Goal: Information Seeking & Learning: Learn about a topic

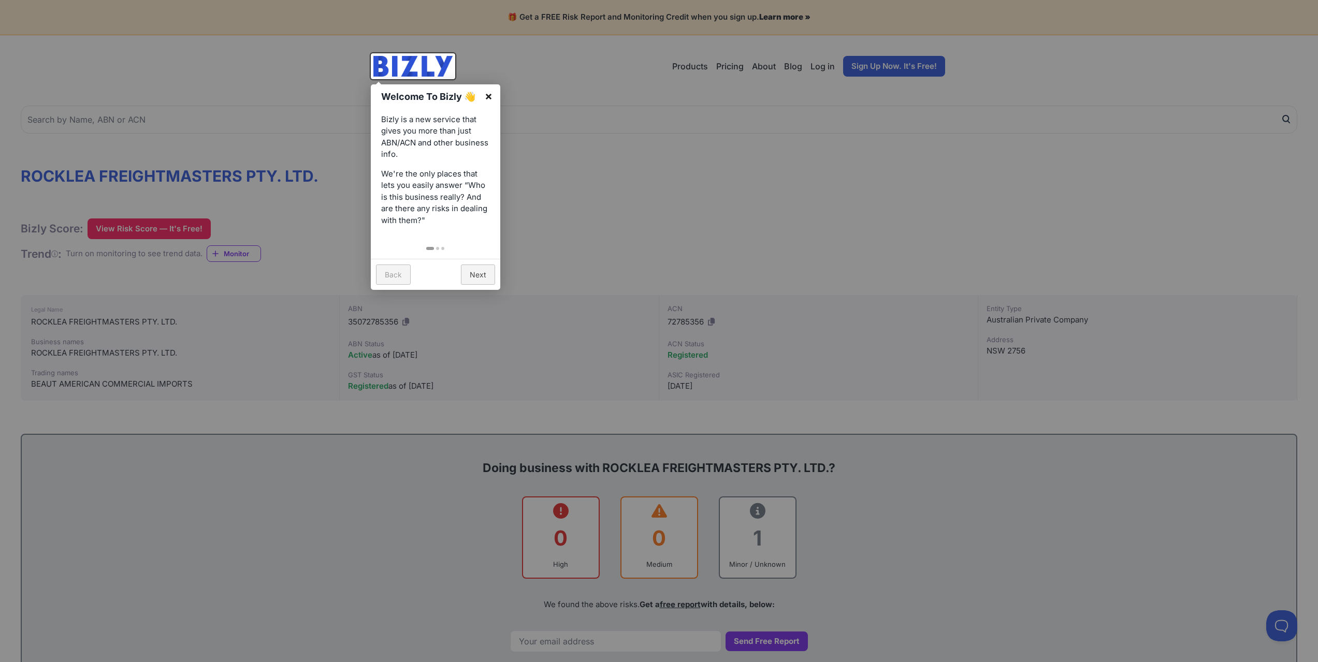
click at [489, 97] on link "×" at bounding box center [488, 95] width 23 height 23
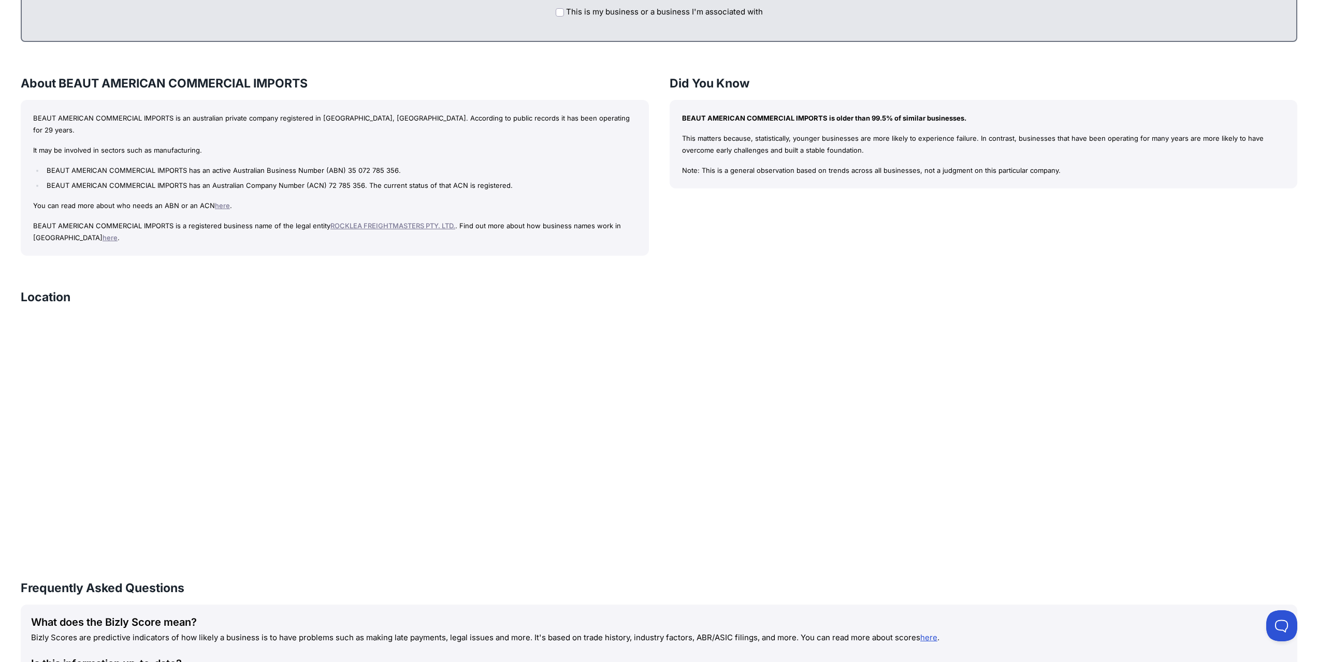
scroll to position [673, 0]
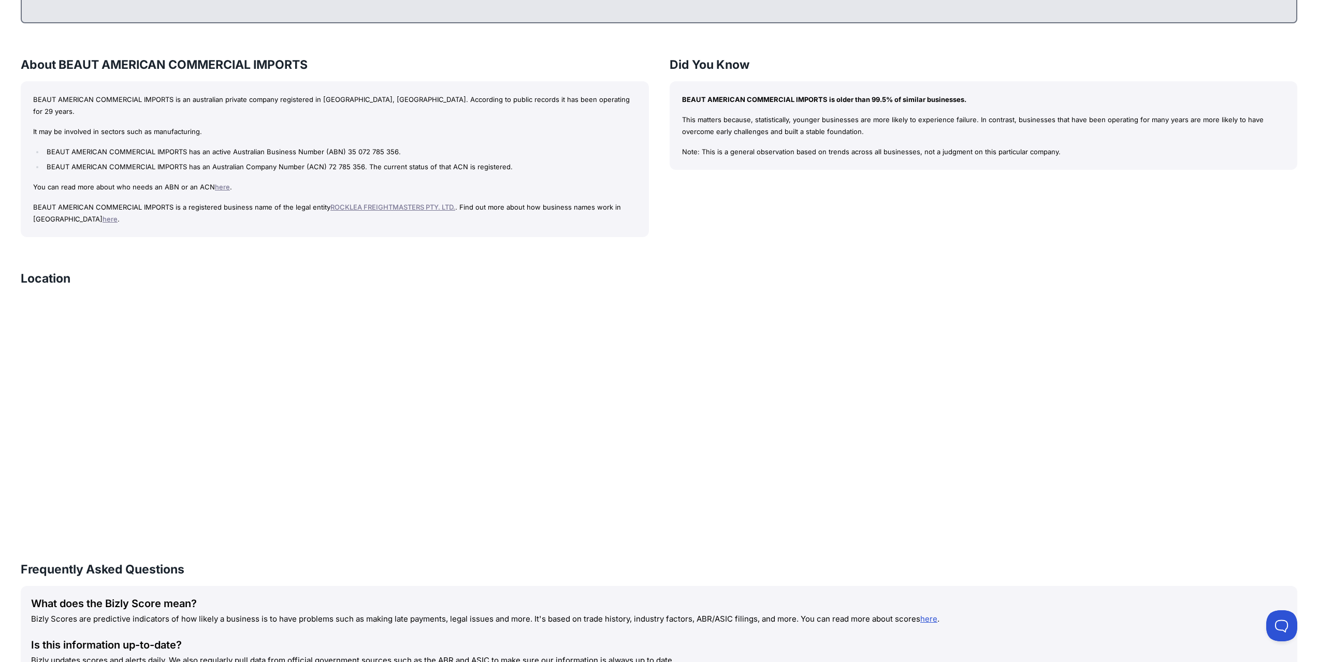
click at [387, 203] on link "ROCKLEA FREIGHTMASTERS PTY. LTD." at bounding box center [392, 207] width 125 height 8
